Goal: Navigation & Orientation: Find specific page/section

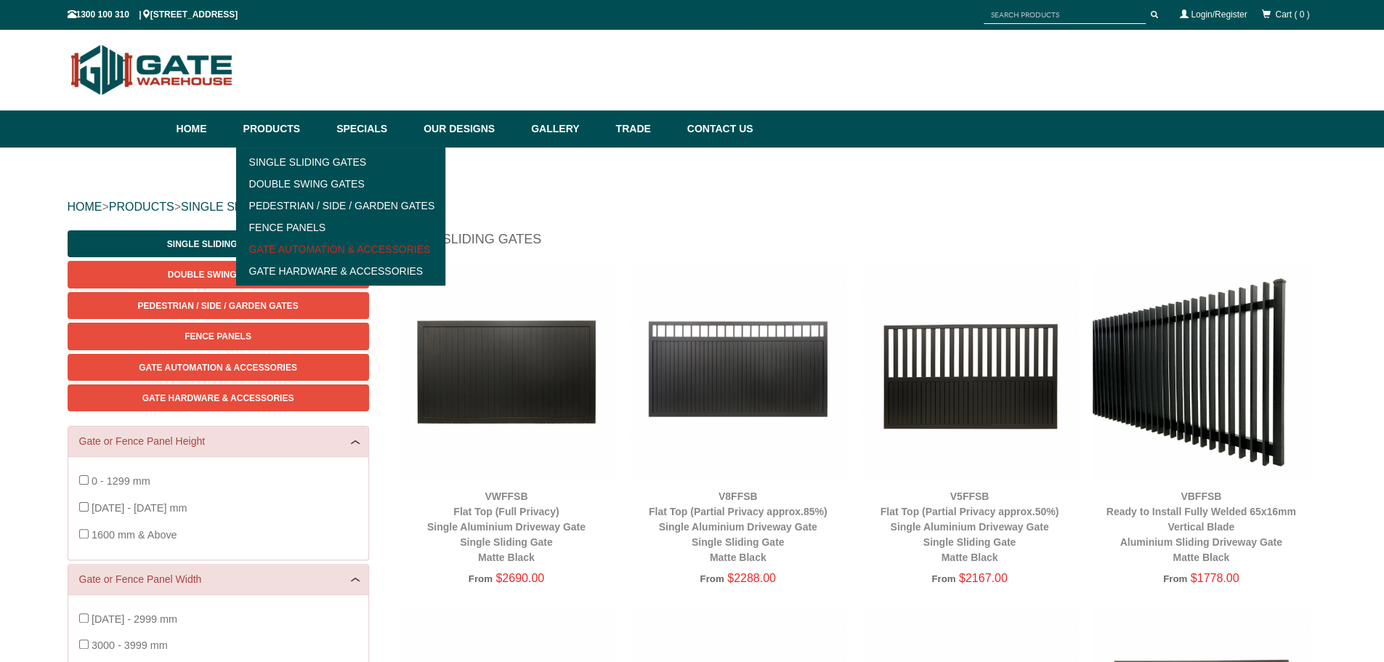
click at [281, 251] on link "Gate Automation & Accessories" at bounding box center [341, 249] width 201 height 22
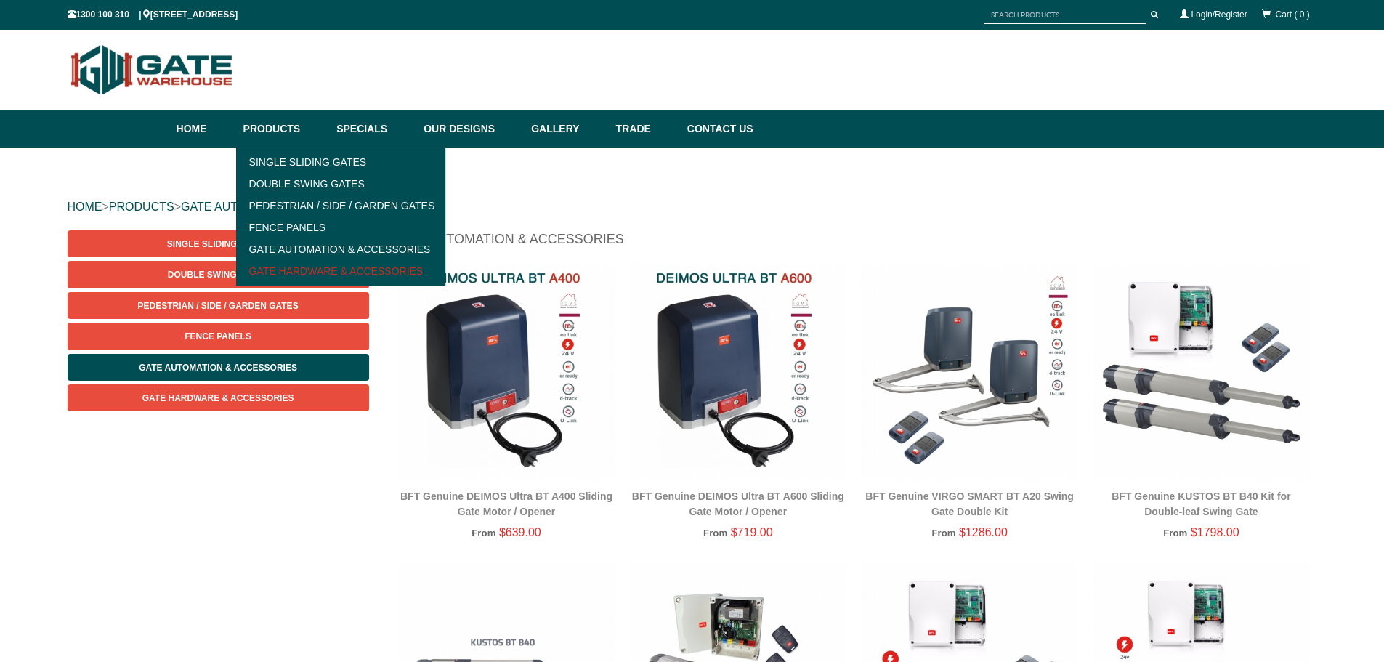
click at [299, 270] on link "Gate Hardware & Accessories" at bounding box center [341, 271] width 201 height 22
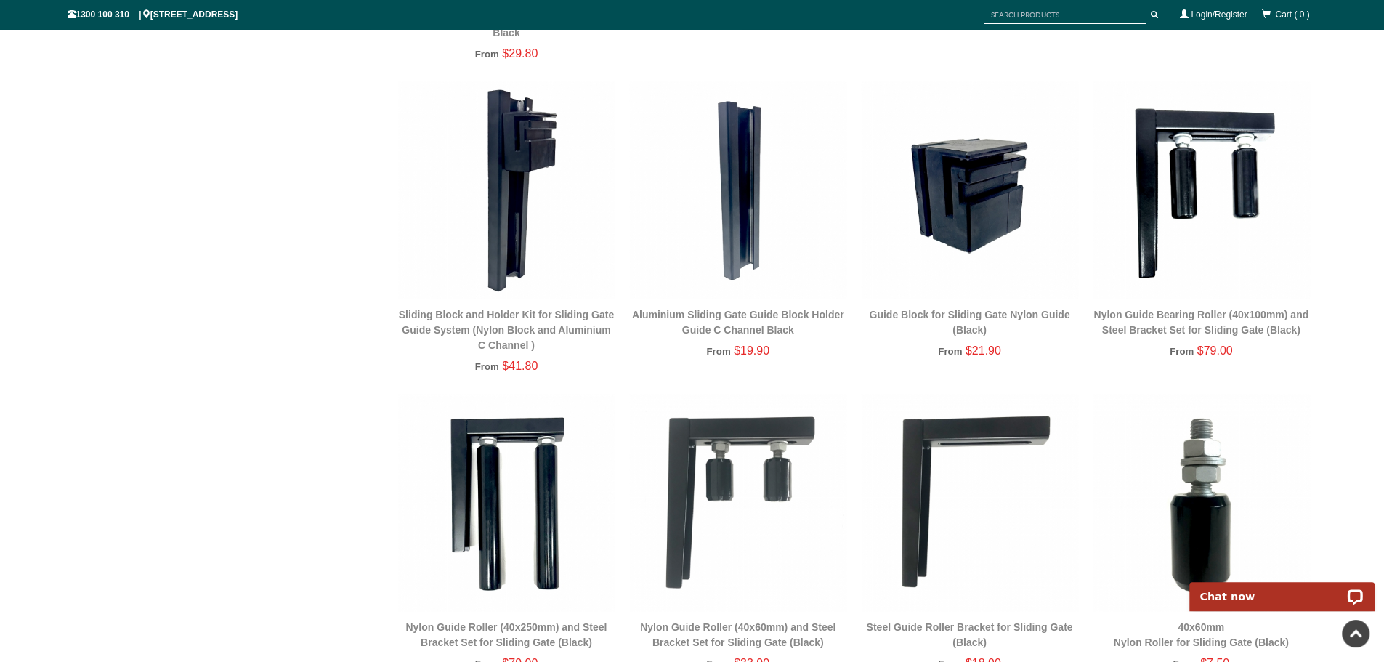
scroll to position [1744, 0]
click at [538, 222] on img at bounding box center [506, 190] width 217 height 217
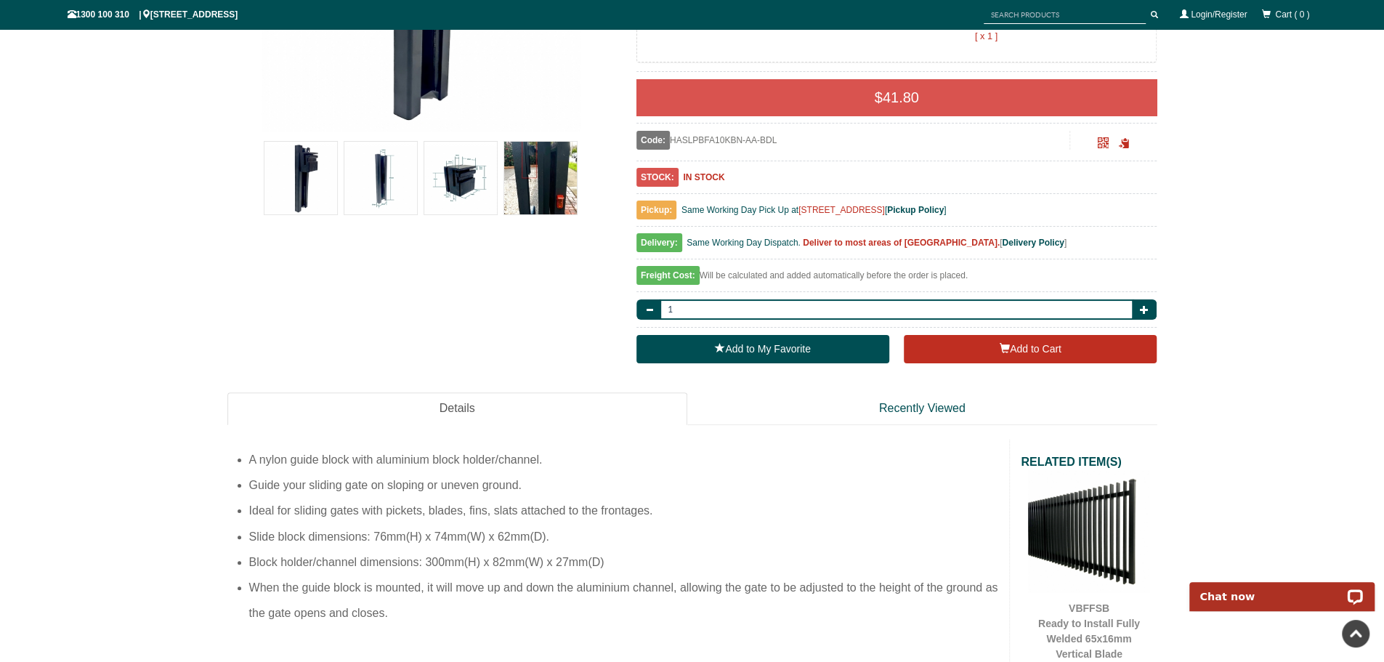
scroll to position [472, 0]
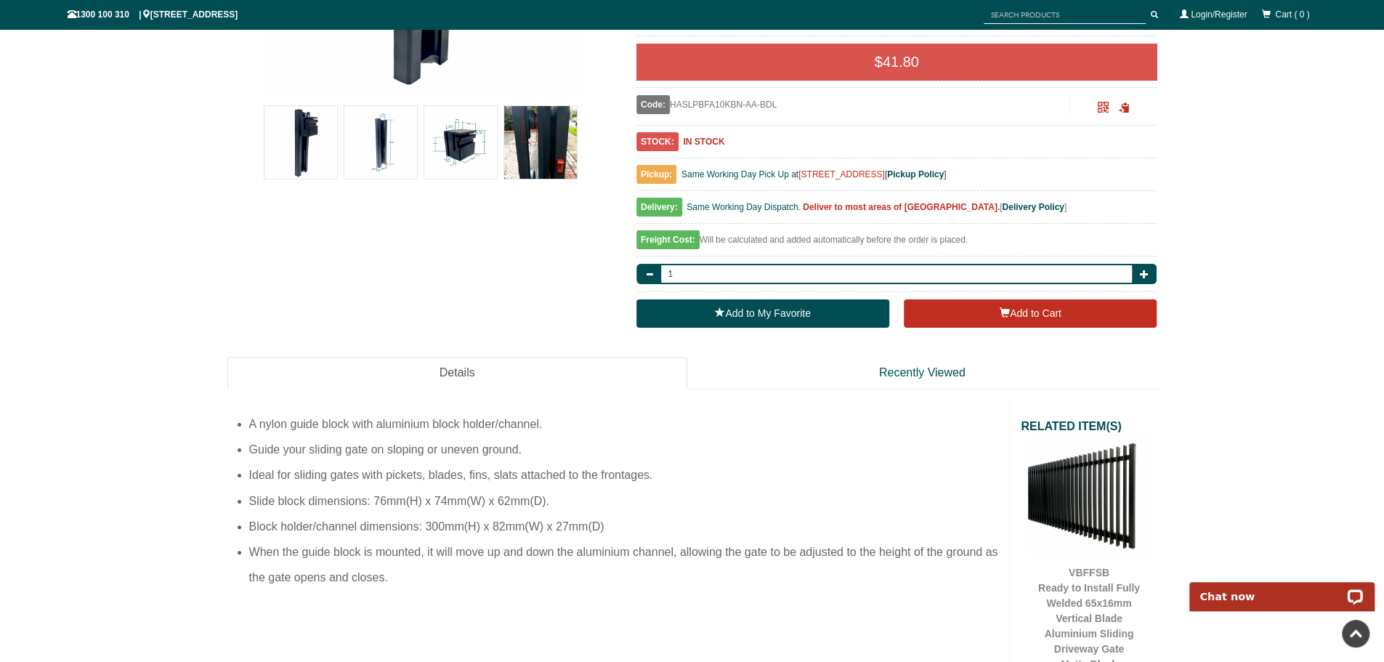
click at [322, 128] on img at bounding box center [300, 142] width 73 height 73
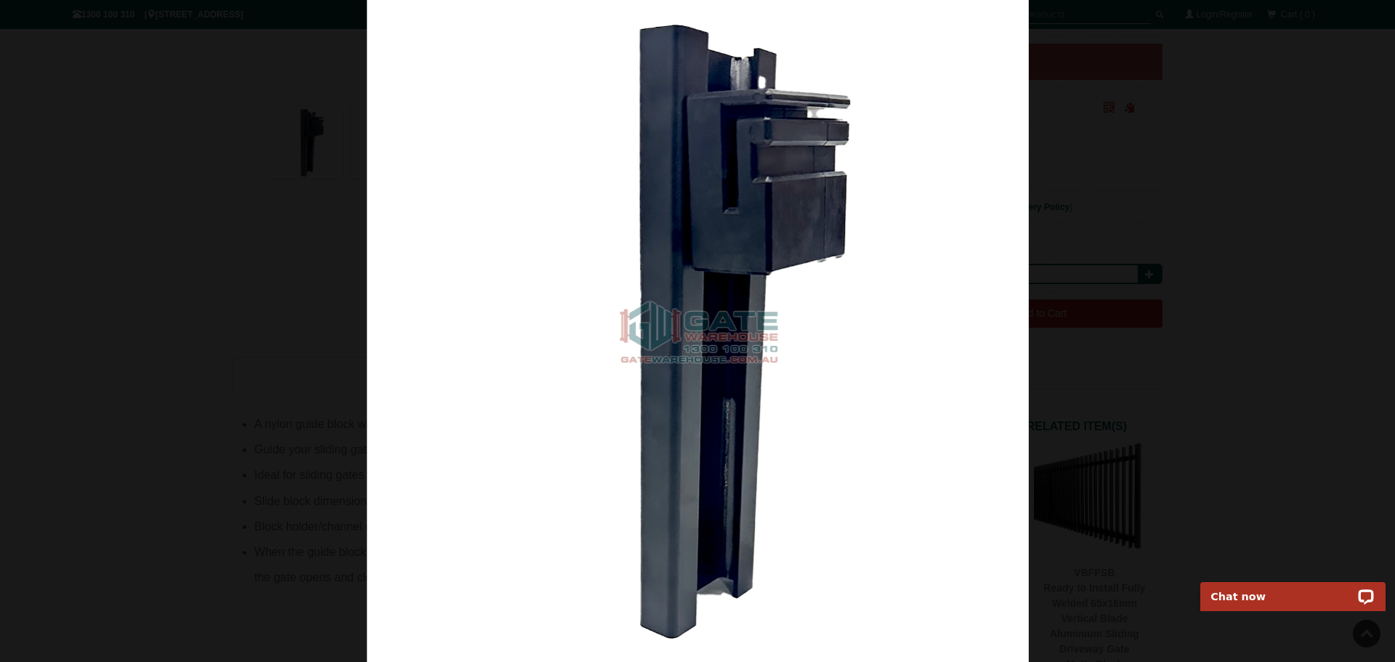
click at [1237, 320] on div at bounding box center [697, 331] width 1395 height 662
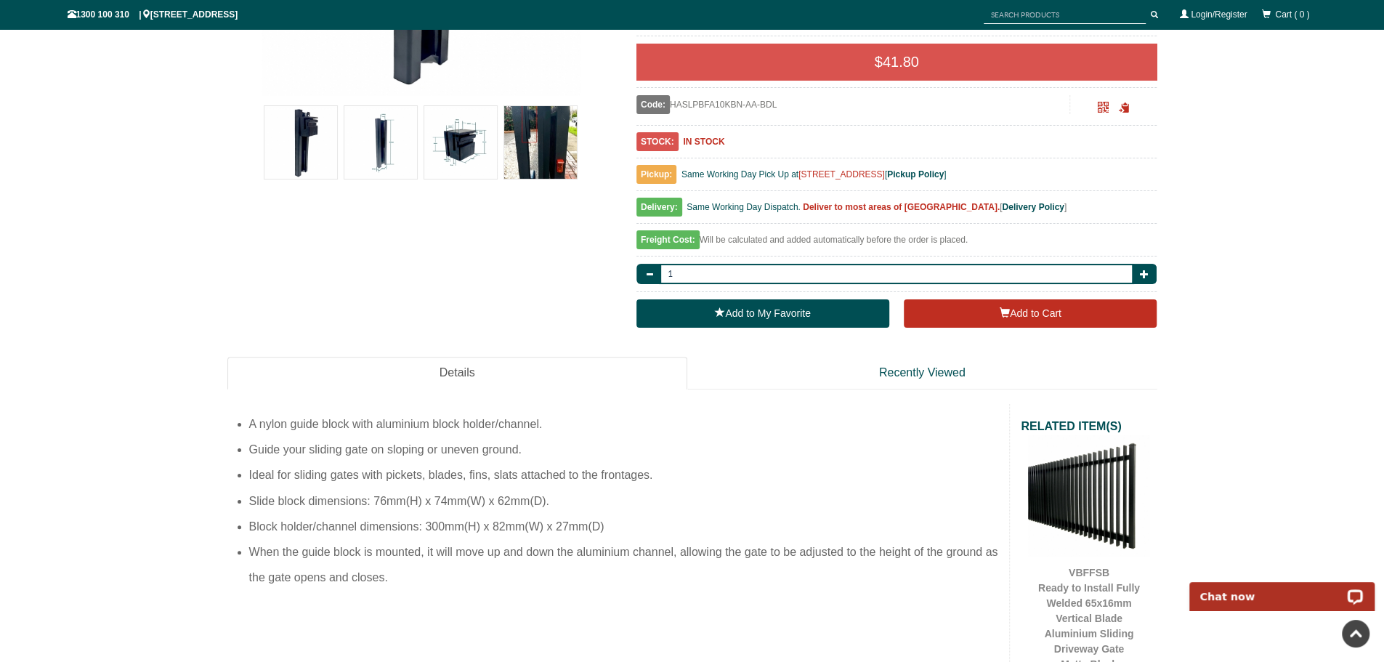
click at [389, 129] on img at bounding box center [380, 142] width 73 height 73
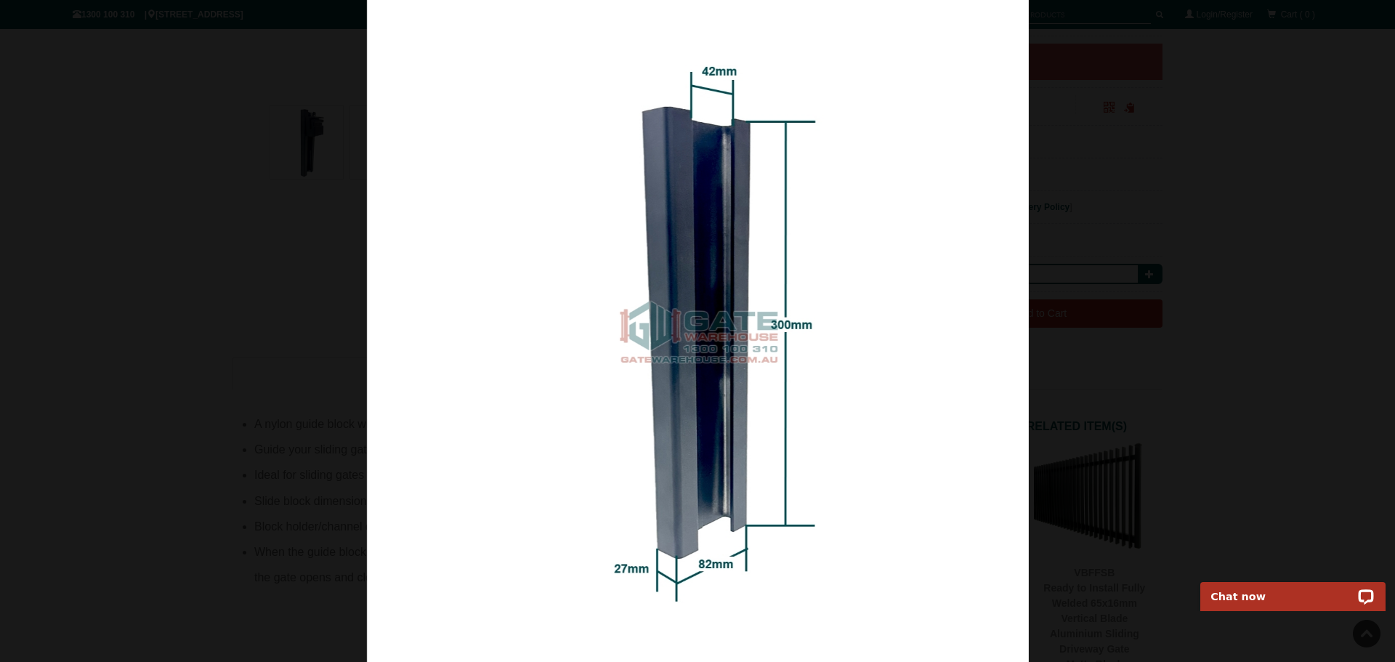
click at [1324, 206] on div at bounding box center [697, 331] width 1395 height 662
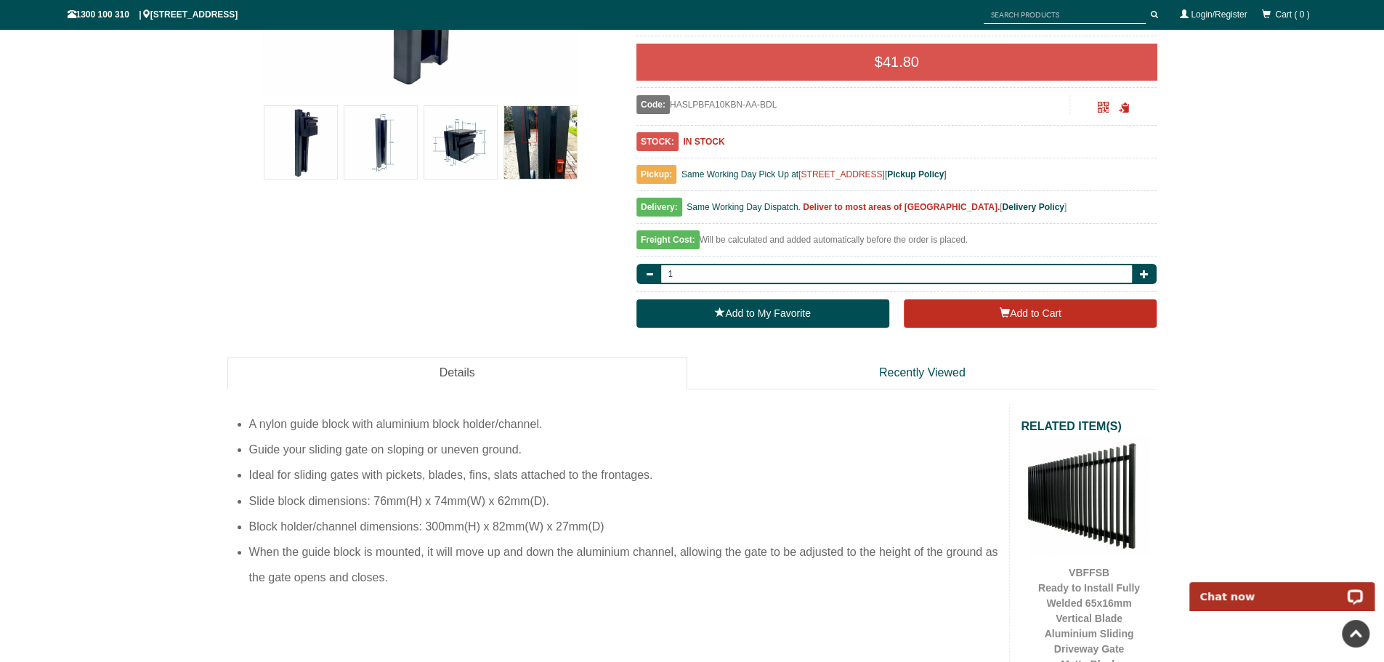
click at [462, 133] on img at bounding box center [460, 142] width 73 height 73
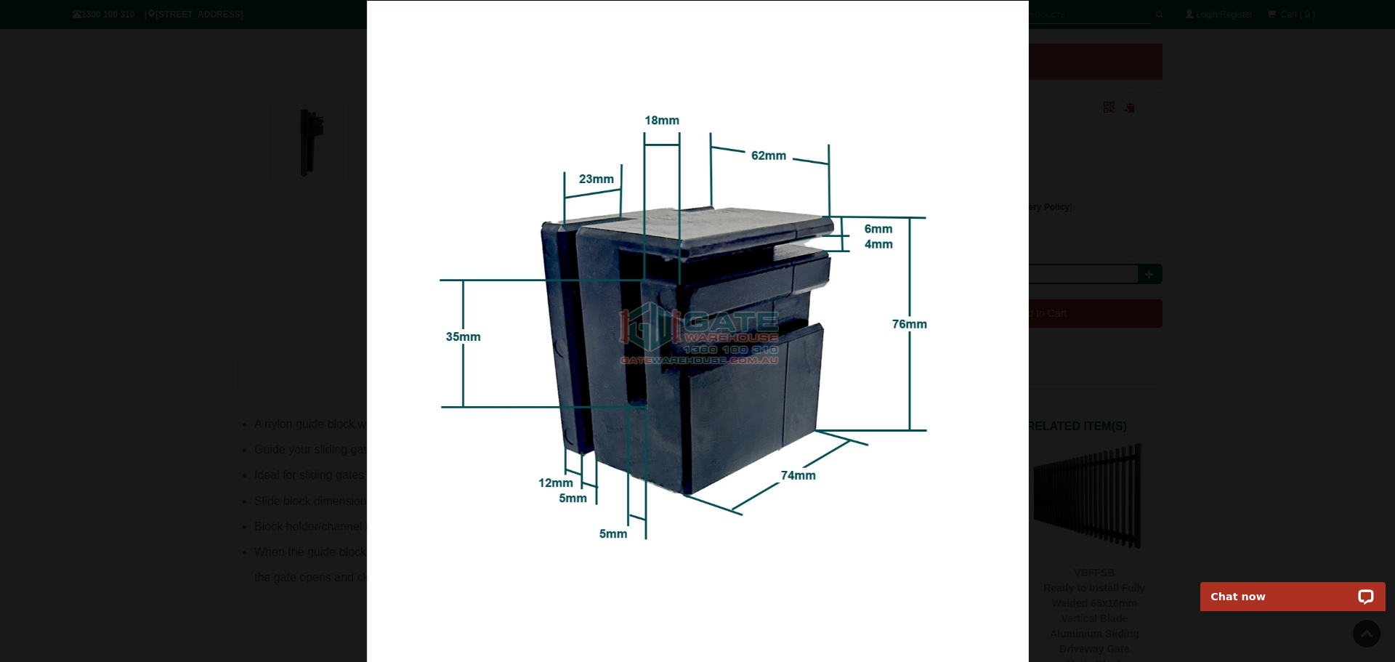
click at [1272, 256] on div at bounding box center [697, 332] width 1395 height 662
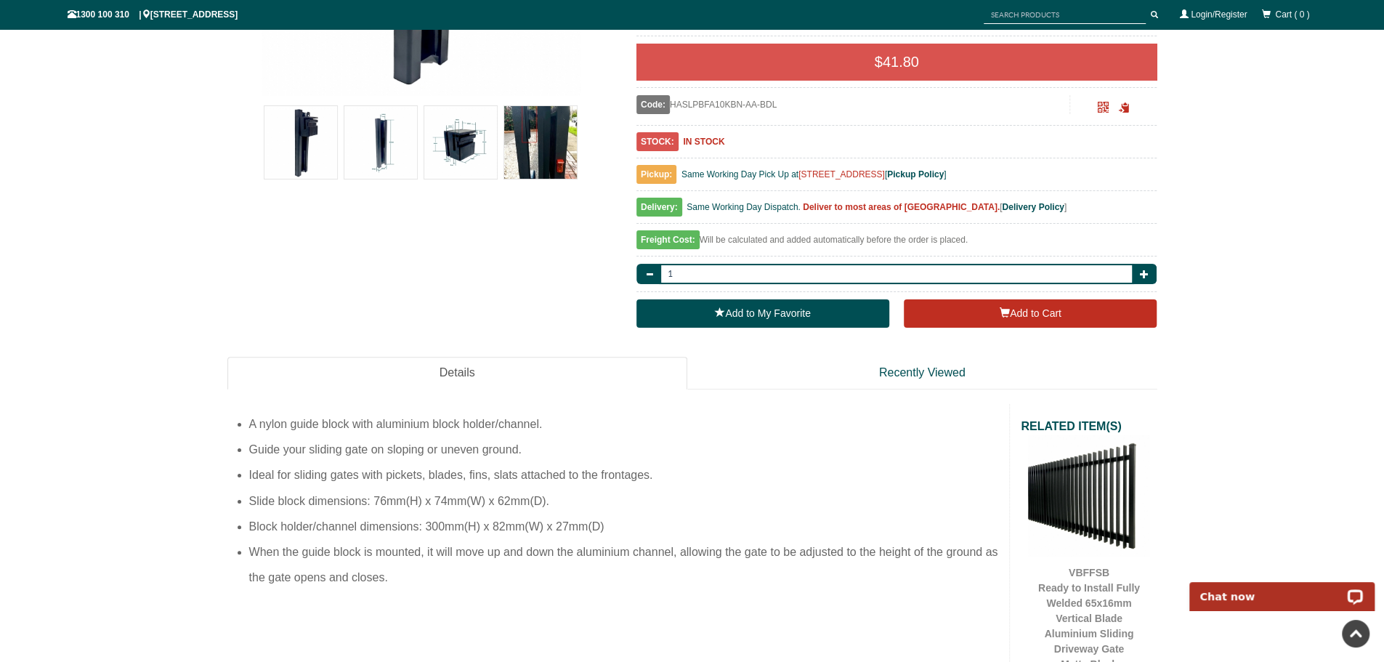
click at [554, 149] on img at bounding box center [540, 142] width 73 height 73
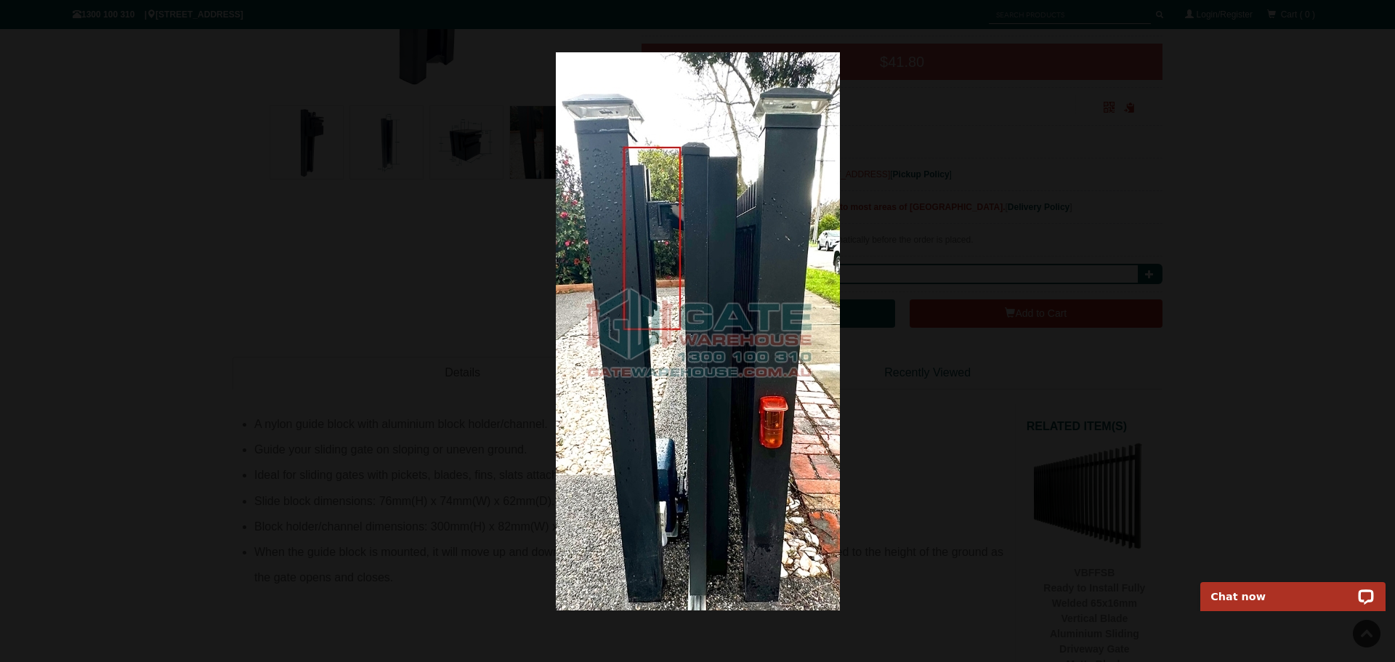
click at [1346, 322] on div at bounding box center [697, 331] width 1395 height 662
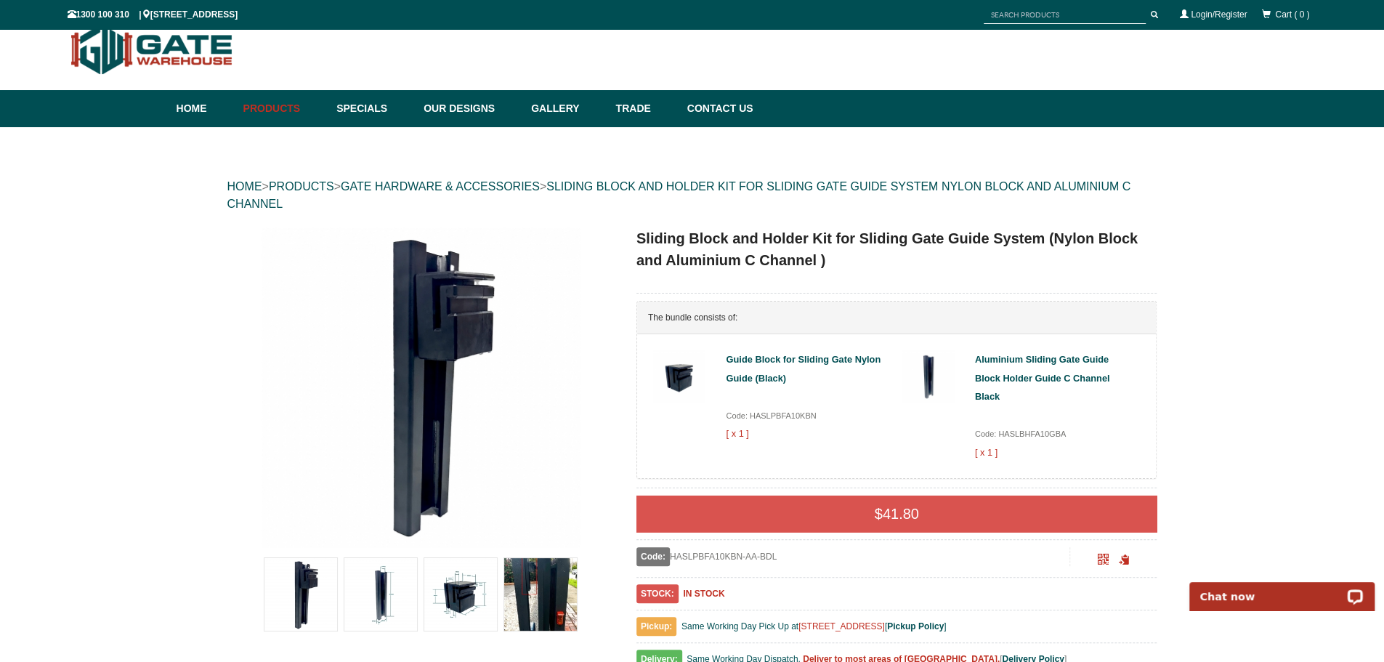
scroll to position [0, 0]
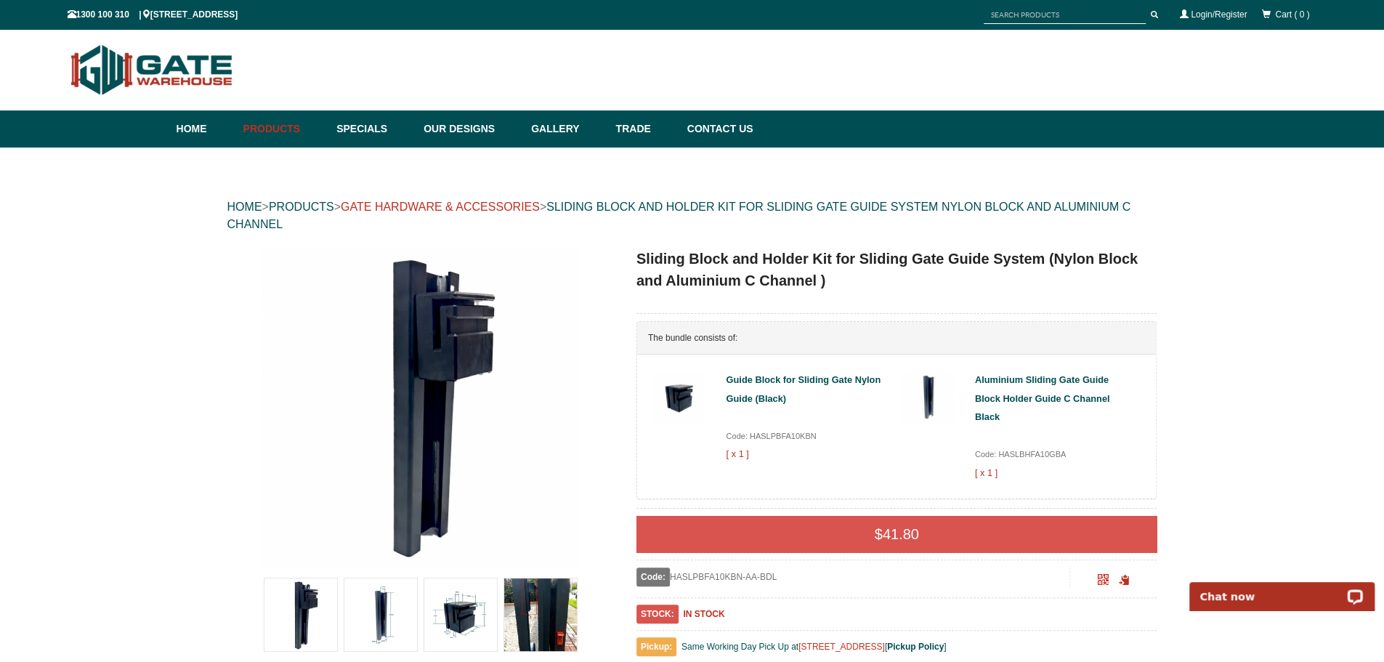
click at [515, 206] on link "GATE HARDWARE & ACCESSORIES" at bounding box center [440, 207] width 199 height 12
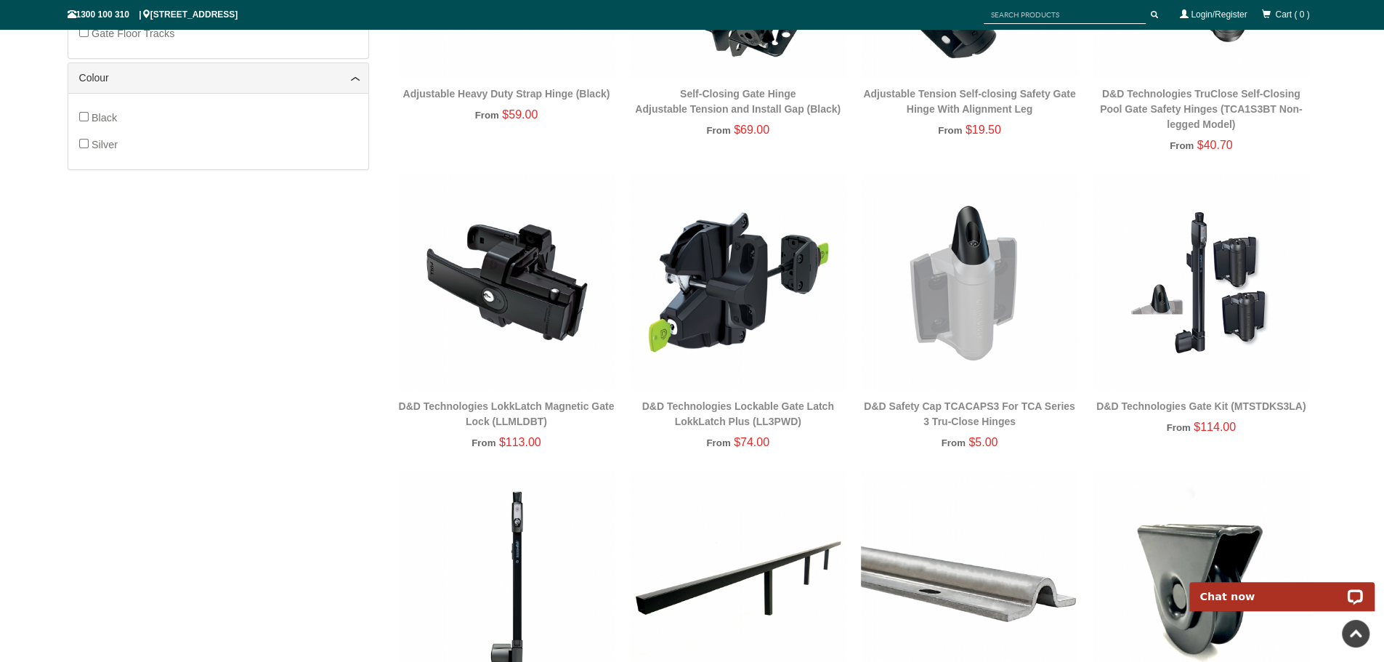
scroll to position [719, 0]
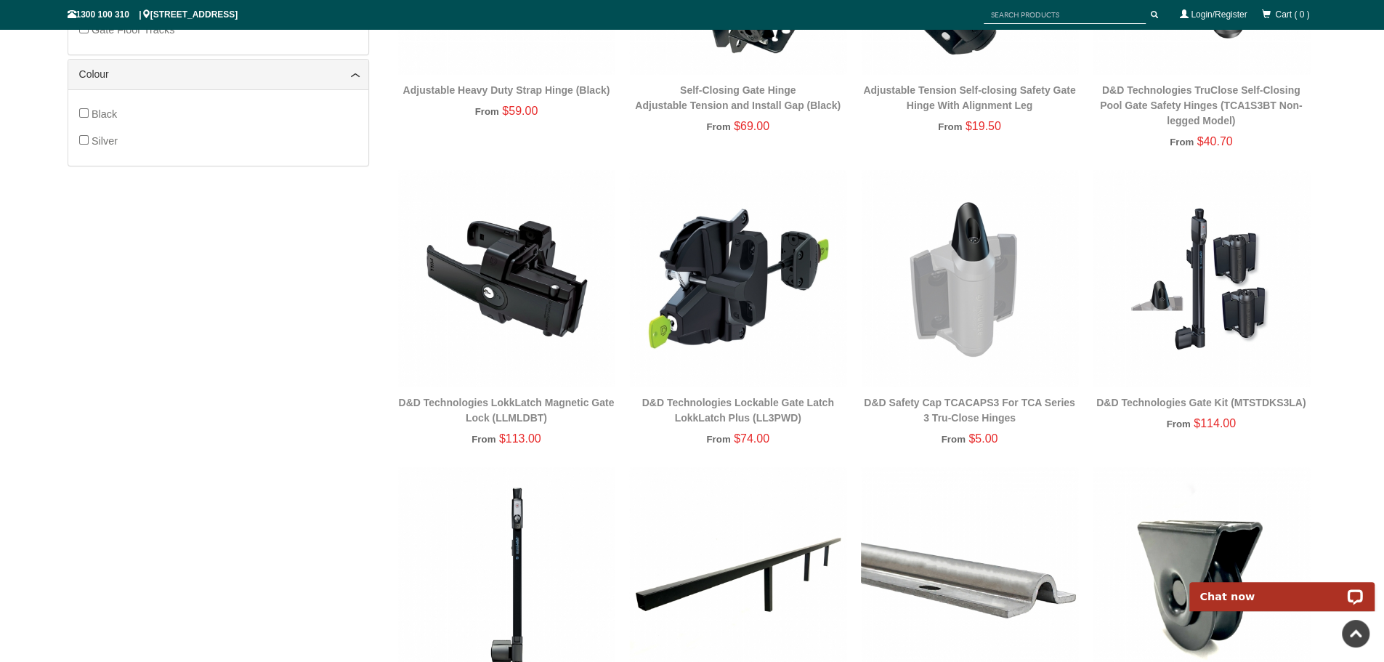
click at [596, 307] on img at bounding box center [506, 278] width 217 height 217
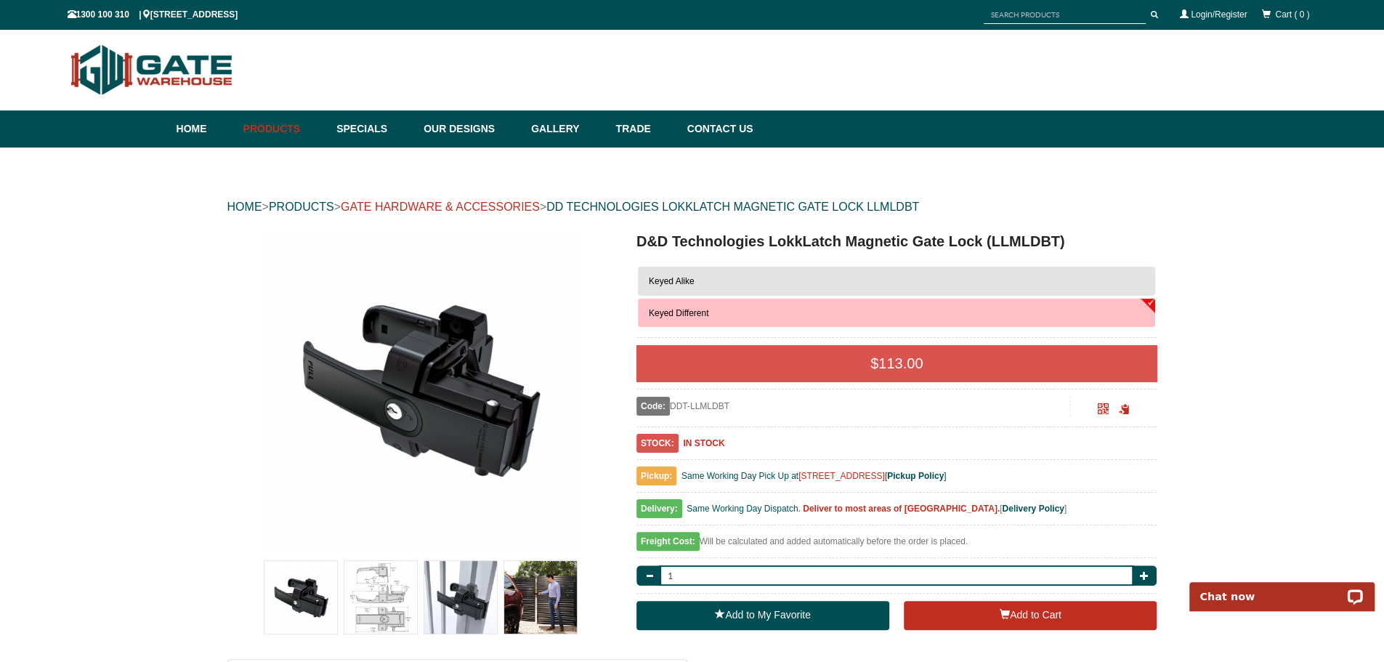
click at [528, 209] on link "GATE HARDWARE & ACCESSORIES" at bounding box center [440, 207] width 199 height 12
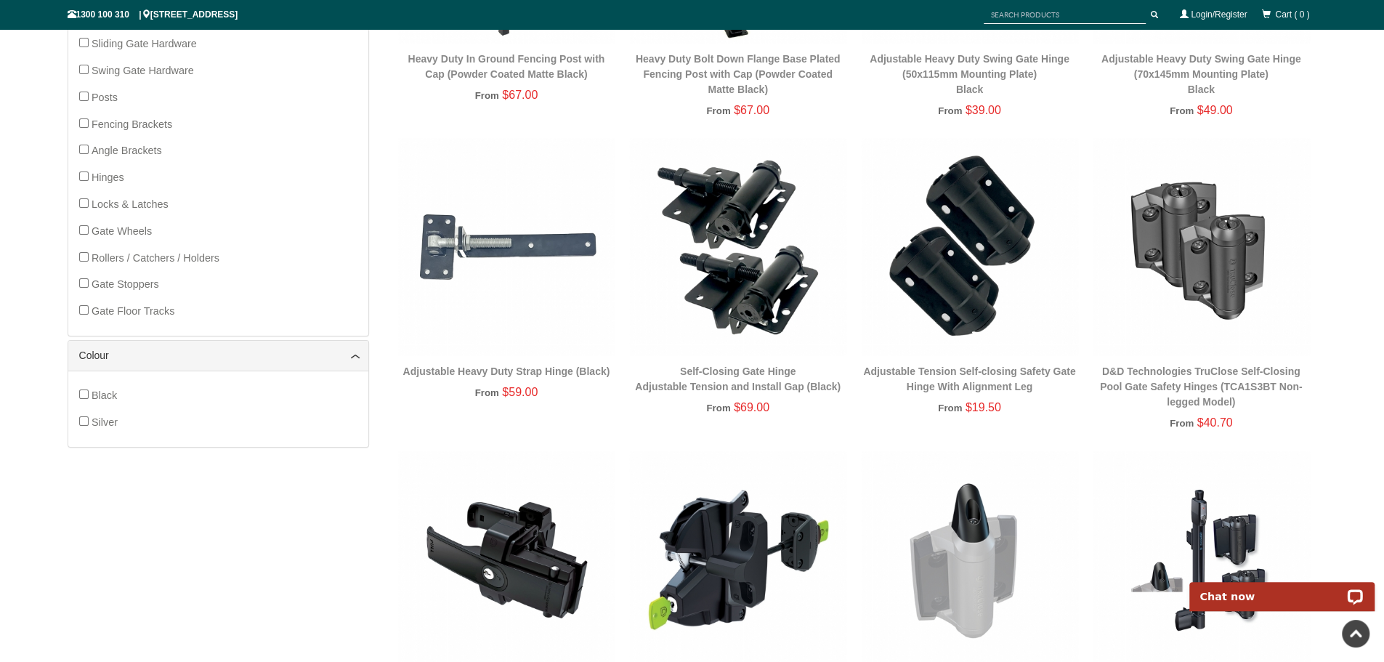
scroll to position [436, 0]
